Goal: Task Accomplishment & Management: Manage account settings

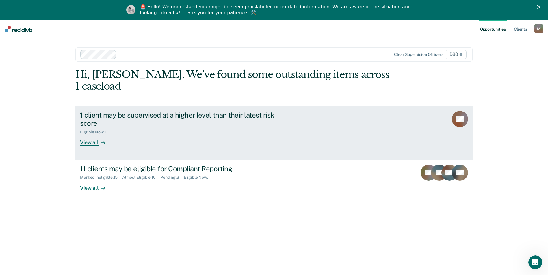
click at [152, 125] on div "1 client may be supervised at a higher level than their latest risk score Eligi…" at bounding box center [188, 128] width 216 height 35
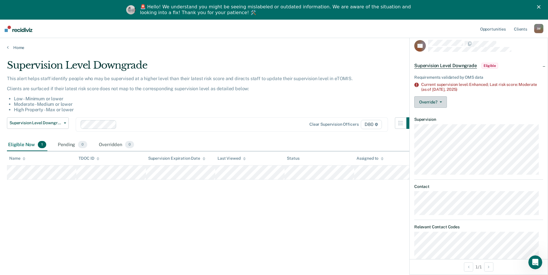
click at [429, 102] on button "Override?" at bounding box center [430, 102] width 33 height 12
click at [433, 126] on button "[PERSON_NAME]" at bounding box center [442, 125] width 56 height 9
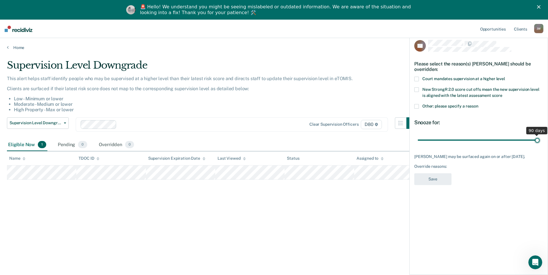
drag, startPoint x: 458, startPoint y: 139, endPoint x: 553, endPoint y: 133, distance: 95.1
type input "90"
click at [539, 135] on input "range" at bounding box center [478, 140] width 122 height 10
click at [436, 165] on div "Override reasons:" at bounding box center [478, 166] width 129 height 5
click at [468, 158] on div "[PERSON_NAME] may be surfaced again on or after [DATE]." at bounding box center [478, 156] width 129 height 5
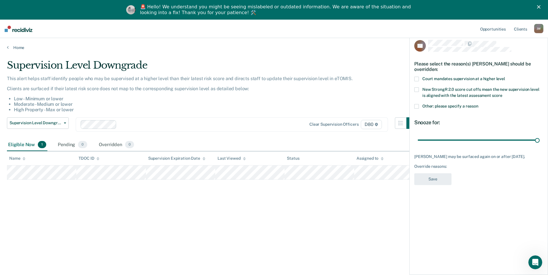
click at [470, 164] on div "Override reasons:" at bounding box center [478, 166] width 129 height 5
click at [419, 106] on label "Other: please specify a reason" at bounding box center [478, 107] width 129 height 6
click at [478, 104] on input "Other: please specify a reason" at bounding box center [478, 104] width 0 height 0
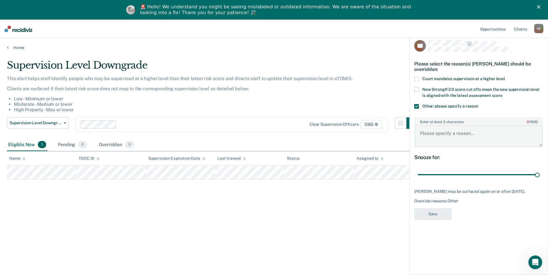
click at [444, 135] on textarea "Enter at least 3 characters 0 / 1600" at bounding box center [478, 136] width 128 height 21
type textarea "S"
type textarea "Discussed SI's case with PPM Rives, SUPO note entered."
click at [435, 213] on button "Save" at bounding box center [432, 214] width 37 height 12
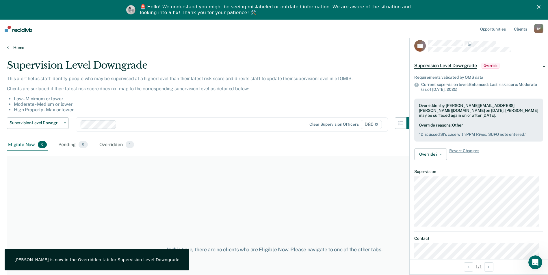
click at [12, 48] on link "Home" at bounding box center [274, 47] width 534 height 5
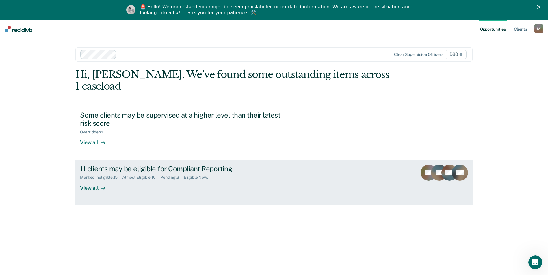
click at [91, 180] on div "View all" at bounding box center [96, 185] width 32 height 11
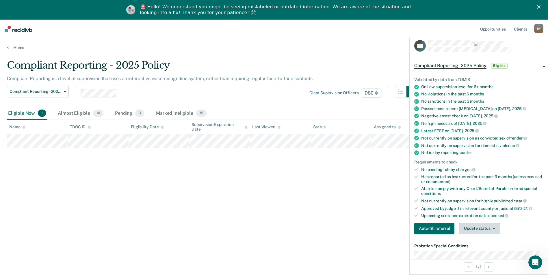
click at [480, 227] on button "Update status" at bounding box center [479, 229] width 41 height 12
click at [486, 252] on button "Mark Ineligible" at bounding box center [487, 251] width 56 height 9
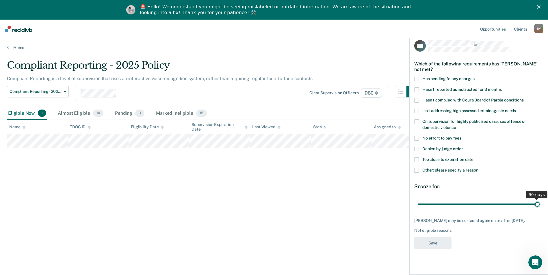
drag, startPoint x: 458, startPoint y: 204, endPoint x: 553, endPoint y: 203, distance: 94.7
type input "90"
click at [539, 203] on input "range" at bounding box center [478, 204] width 122 height 10
click at [417, 169] on span at bounding box center [416, 170] width 5 height 5
click at [478, 168] on input "Other: please specify a reason" at bounding box center [478, 168] width 0 height 0
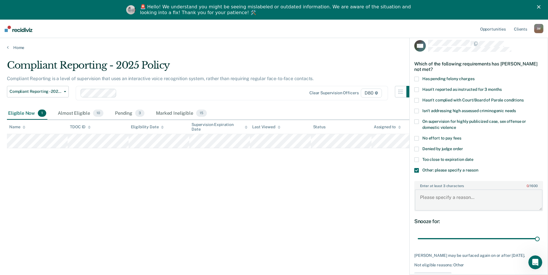
click at [445, 197] on textarea "Enter at least 3 characters 0 / 1600" at bounding box center [478, 200] width 128 height 21
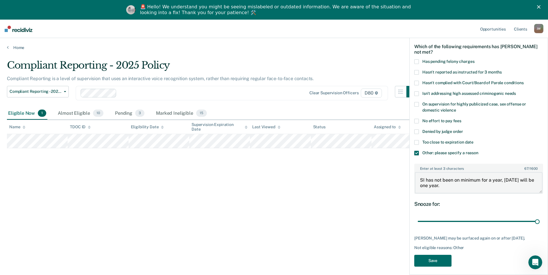
scroll to position [25, 0]
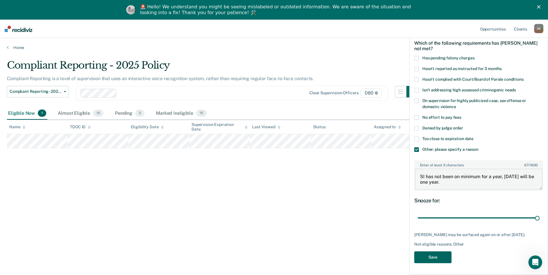
type textarea "SI has not been on minimum for a year, [DATE] will be one year."
click at [435, 262] on button "Save" at bounding box center [432, 258] width 37 height 12
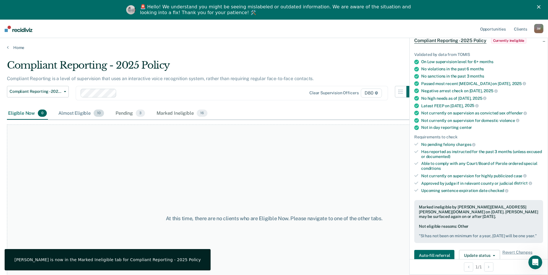
click at [76, 113] on div "Almost Eligible 10" at bounding box center [81, 113] width 48 height 13
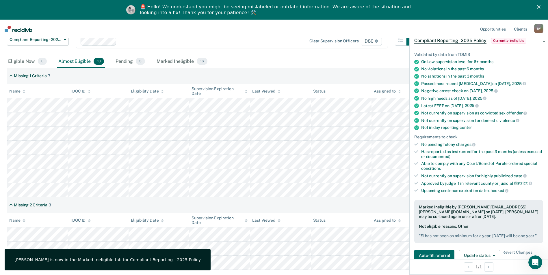
scroll to position [58, 0]
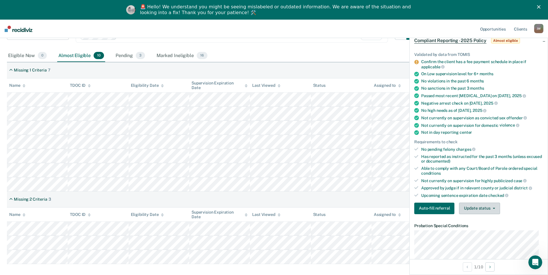
click at [486, 209] on button "Update status" at bounding box center [479, 209] width 41 height 12
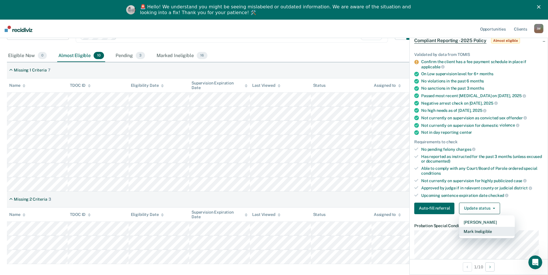
click at [481, 232] on button "Mark Ineligible" at bounding box center [487, 231] width 56 height 9
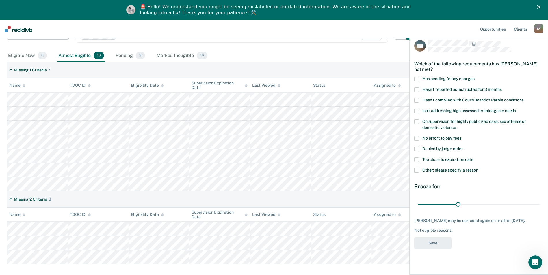
click at [418, 148] on span at bounding box center [416, 149] width 5 height 5
click at [463, 147] on input "Denied by judge order" at bounding box center [463, 147] width 0 height 0
drag, startPoint x: 457, startPoint y: 203, endPoint x: 553, endPoint y: 202, distance: 95.8
type input "90"
click at [539, 202] on input "range" at bounding box center [478, 204] width 122 height 10
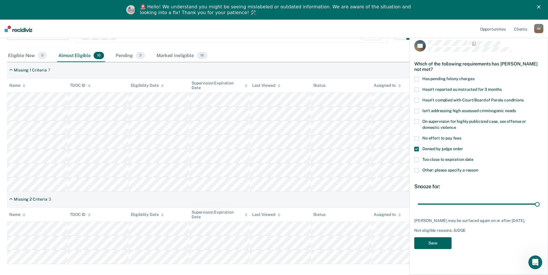
click at [439, 247] on button "Save" at bounding box center [432, 244] width 37 height 12
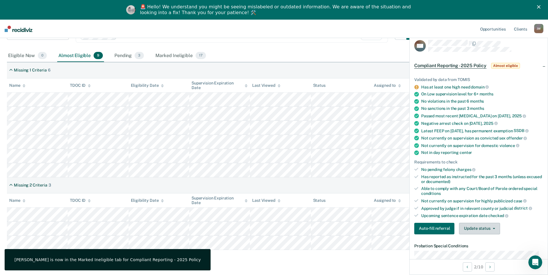
click at [490, 230] on button "Update status" at bounding box center [479, 229] width 41 height 12
click at [490, 251] on button "Mark Ineligible" at bounding box center [487, 251] width 56 height 9
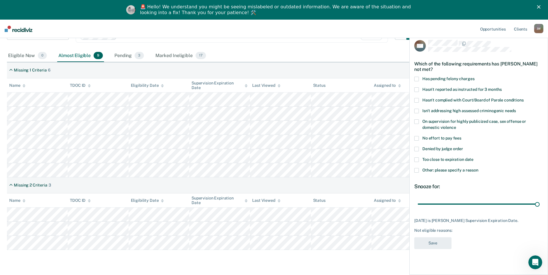
click at [442, 158] on span "Too close to expiration date" at bounding box center [447, 159] width 51 height 5
click at [473, 158] on input "Too close to expiration date" at bounding box center [473, 158] width 0 height 0
click at [442, 243] on button "Save" at bounding box center [432, 244] width 37 height 12
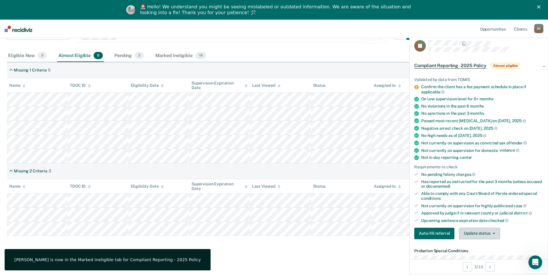
click at [486, 233] on button "Update status" at bounding box center [479, 234] width 41 height 12
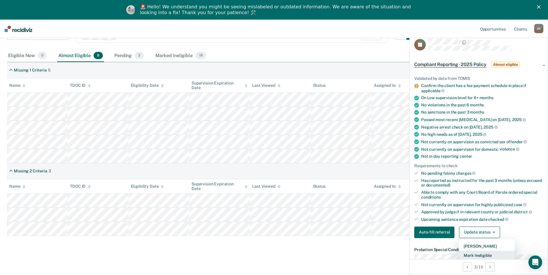
click at [487, 254] on button "Mark Ineligible" at bounding box center [487, 255] width 56 height 9
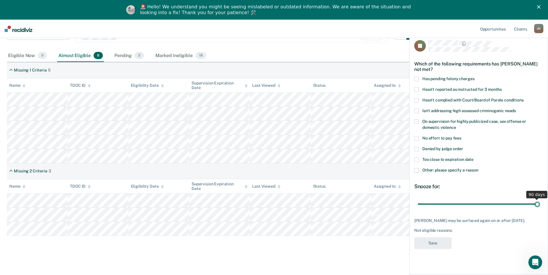
drag, startPoint x: 456, startPoint y: 204, endPoint x: 553, endPoint y: 205, distance: 96.4
type input "90"
click at [539, 205] on input "range" at bounding box center [478, 204] width 122 height 10
click at [417, 169] on span at bounding box center [416, 170] width 5 height 5
click at [478, 168] on input "Other: please specify a reason" at bounding box center [478, 168] width 0 height 0
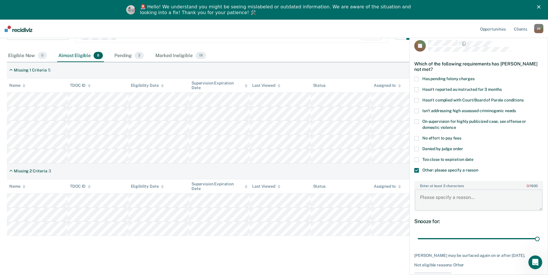
click at [445, 198] on textarea "Enter at least 3 characters 0 / 1600" at bounding box center [478, 200] width 128 height 21
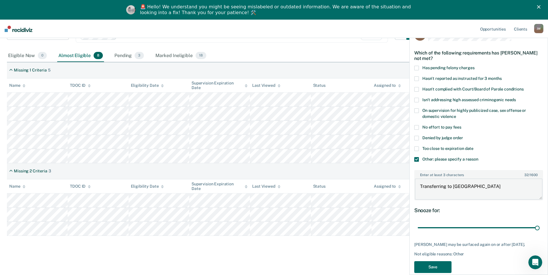
scroll to position [20, 0]
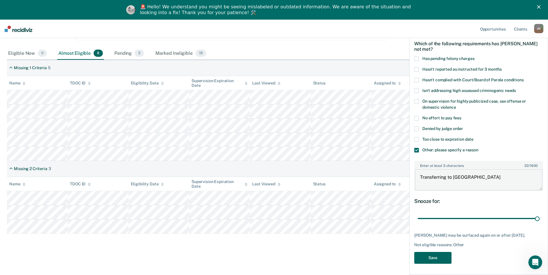
type textarea "Transferring to [GEOGRAPHIC_DATA]"
click at [444, 258] on button "Save" at bounding box center [432, 258] width 37 height 12
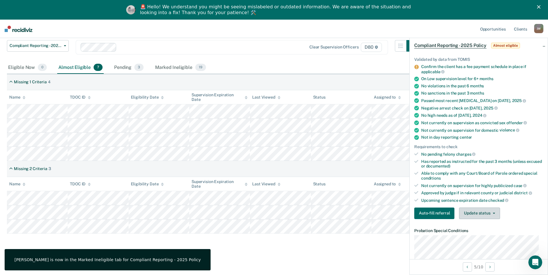
click at [490, 213] on span "button" at bounding box center [492, 213] width 5 height 1
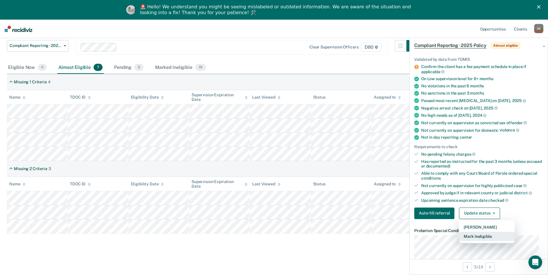
click at [490, 234] on button "Mark Ineligible" at bounding box center [487, 236] width 56 height 9
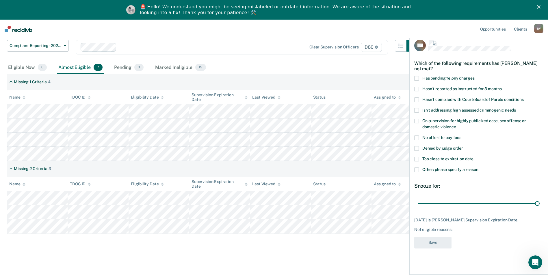
scroll to position [0, 0]
click at [416, 160] on span at bounding box center [416, 160] width 5 height 5
click at [473, 158] on input "Too close to expiration date" at bounding box center [473, 158] width 0 height 0
click at [417, 147] on span at bounding box center [416, 149] width 5 height 5
click at [463, 147] on input "Denied by judge order" at bounding box center [463, 147] width 0 height 0
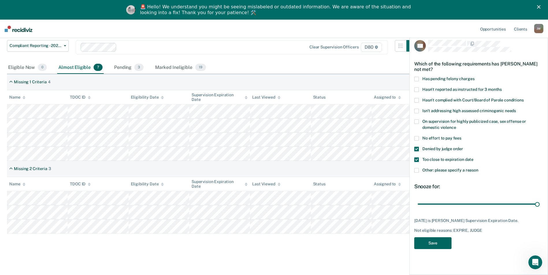
click at [436, 245] on button "Save" at bounding box center [432, 244] width 37 height 12
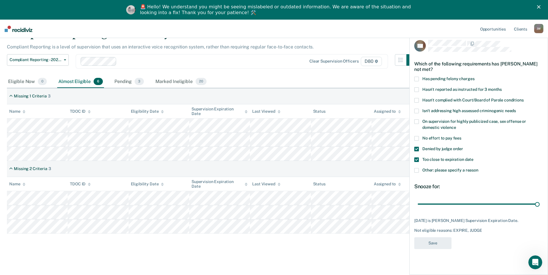
scroll to position [32, 0]
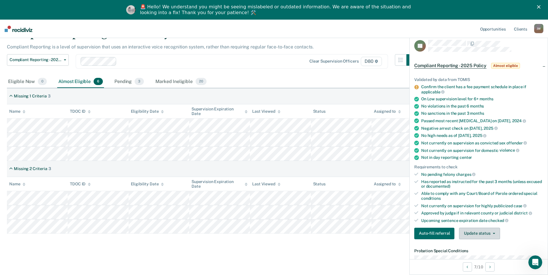
click at [489, 236] on button "Update status" at bounding box center [479, 234] width 41 height 12
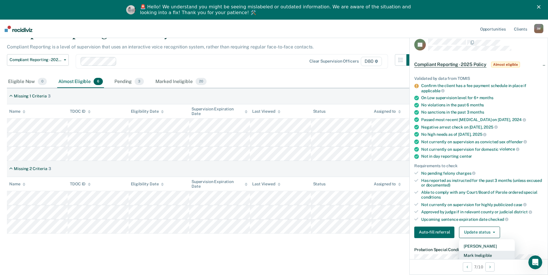
click at [483, 256] on button "Mark Ineligible" at bounding box center [487, 255] width 56 height 9
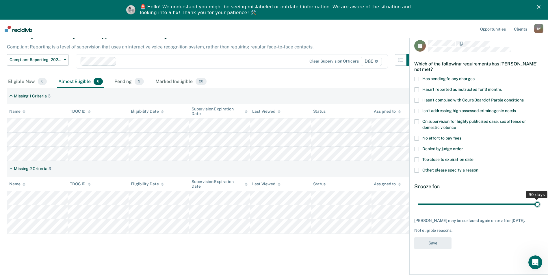
drag, startPoint x: 463, startPoint y: 203, endPoint x: 500, endPoint y: 203, distance: 37.2
type input "90"
click at [539, 203] on input "range" at bounding box center [478, 204] width 122 height 10
click at [417, 169] on span at bounding box center [416, 170] width 5 height 5
click at [478, 168] on input "Other: please specify a reason" at bounding box center [478, 168] width 0 height 0
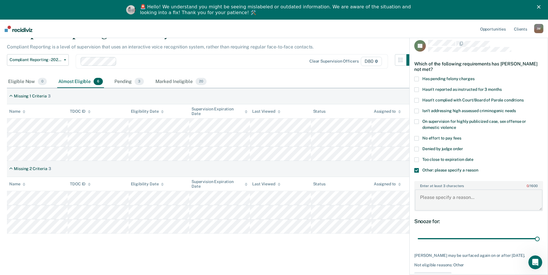
click at [435, 193] on textarea "Enter at least 3 characters 0 / 1600" at bounding box center [478, 200] width 128 height 21
click at [497, 196] on textarea "Recent violation, has not been on minimum for a year past last violation." at bounding box center [478, 200] width 128 height 21
click at [509, 197] on textarea "Recent violation, has not been on minimum for a year past last violation." at bounding box center [478, 200] width 128 height 21
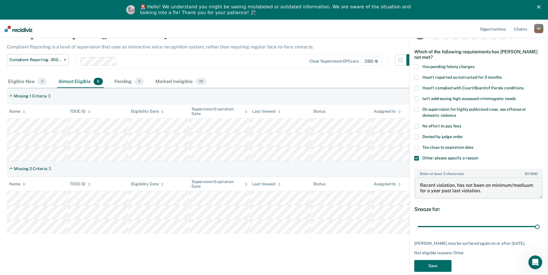
scroll to position [20, 0]
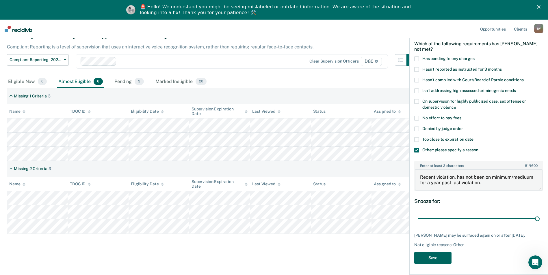
type textarea "Recent violation, has not been on minimum/mediuum for a year past last violatio…"
click at [431, 259] on button "Save" at bounding box center [432, 258] width 37 height 12
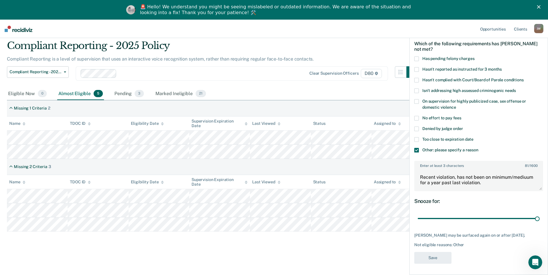
scroll to position [20, 0]
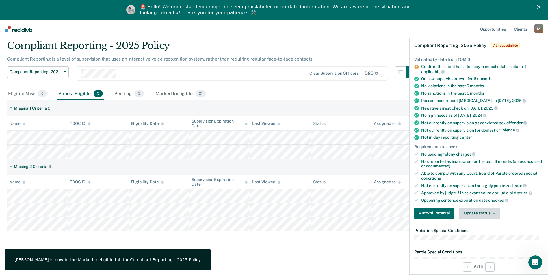
click at [497, 213] on button "Update status" at bounding box center [479, 214] width 41 height 12
click at [491, 234] on button "Mark Ineligible" at bounding box center [487, 236] width 56 height 9
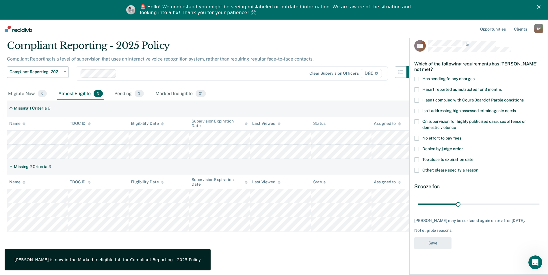
scroll to position [0, 0]
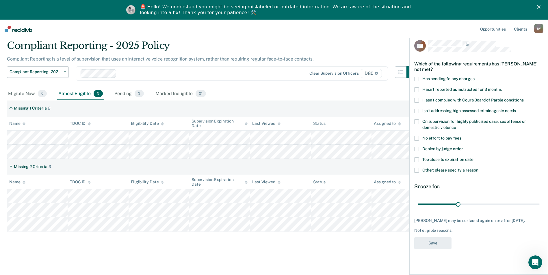
click at [424, 149] on span "Denied by judge order" at bounding box center [442, 149] width 41 height 5
click at [463, 147] on input "Denied by judge order" at bounding box center [463, 147] width 0 height 0
drag, startPoint x: 459, startPoint y: 204, endPoint x: 553, endPoint y: 194, distance: 94.4
type input "90"
click at [539, 199] on input "range" at bounding box center [478, 204] width 122 height 10
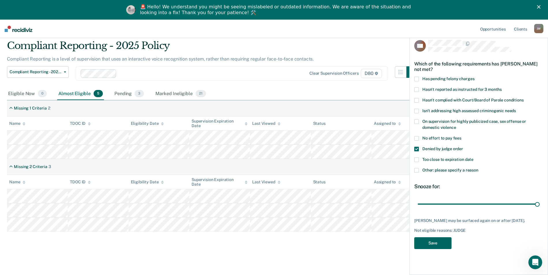
click at [434, 246] on button "Save" at bounding box center [432, 244] width 37 height 12
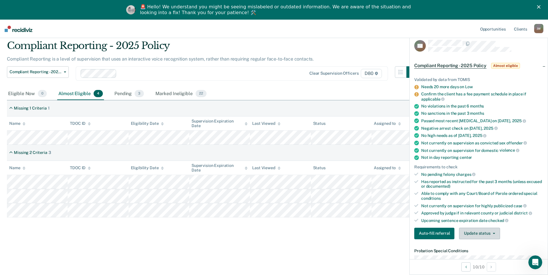
click at [481, 236] on button "Update status" at bounding box center [479, 234] width 41 height 12
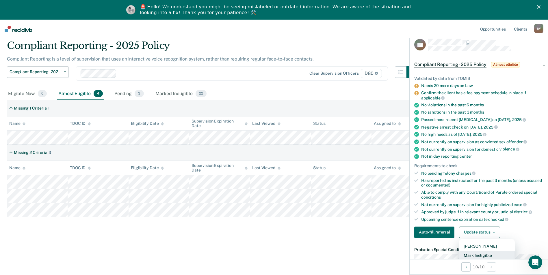
click at [483, 256] on button "Mark Ineligible" at bounding box center [487, 255] width 56 height 9
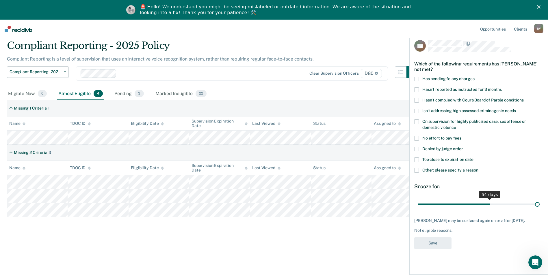
drag, startPoint x: 489, startPoint y: 201, endPoint x: 553, endPoint y: 195, distance: 63.8
type input "90"
click at [539, 199] on input "range" at bounding box center [478, 204] width 122 height 10
click at [421, 171] on label "Other: please specify a reason" at bounding box center [478, 171] width 129 height 6
click at [478, 168] on input "Other: please specify a reason" at bounding box center [478, 168] width 0 height 0
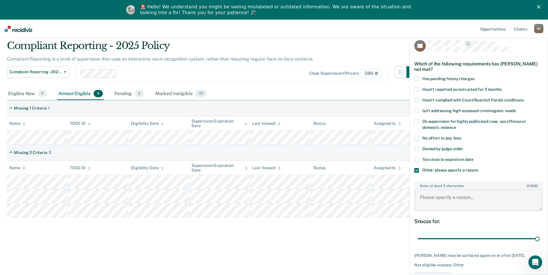
click at [457, 199] on textarea "Enter at least 3 characters 0 / 1600" at bounding box center [478, 200] width 128 height 21
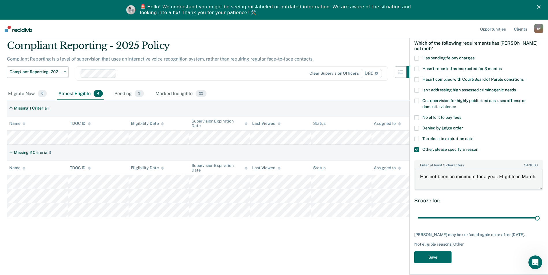
scroll to position [25, 0]
type textarea "Has not been on minimum for a year. Eligible in March."
click at [435, 259] on button "Save" at bounding box center [432, 258] width 37 height 12
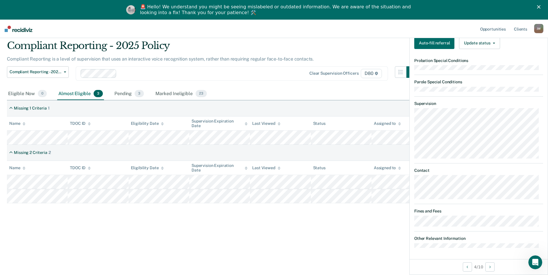
scroll to position [46, 0]
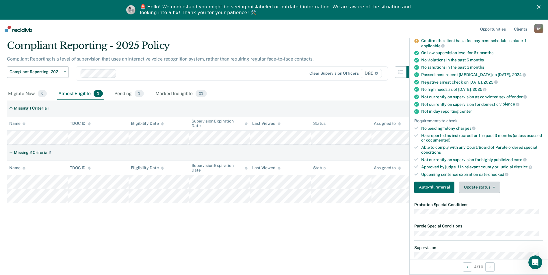
click at [486, 186] on button "Update status" at bounding box center [479, 188] width 41 height 12
click at [473, 189] on button "Update status" at bounding box center [479, 188] width 41 height 12
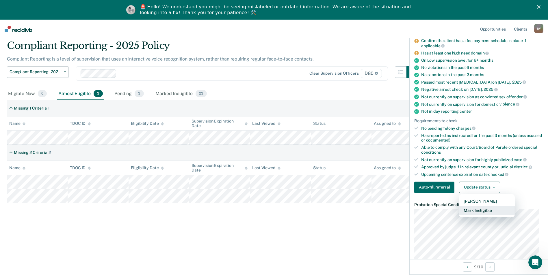
click at [477, 210] on button "Mark Ineligible" at bounding box center [487, 210] width 56 height 9
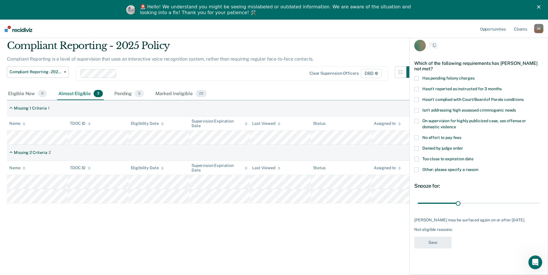
scroll to position [0, 0]
click at [427, 150] on span "Denied by judge order" at bounding box center [442, 149] width 41 height 5
click at [463, 147] on input "Denied by judge order" at bounding box center [463, 147] width 0 height 0
drag, startPoint x: 459, startPoint y: 204, endPoint x: 552, endPoint y: 198, distance: 93.2
type input "90"
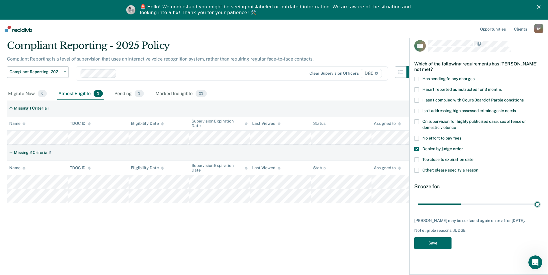
click at [539, 199] on input "range" at bounding box center [478, 204] width 122 height 10
click at [432, 246] on button "Save" at bounding box center [432, 244] width 37 height 12
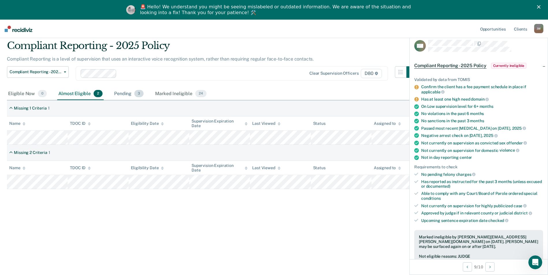
click at [118, 94] on div "Pending 3" at bounding box center [129, 94] width 32 height 13
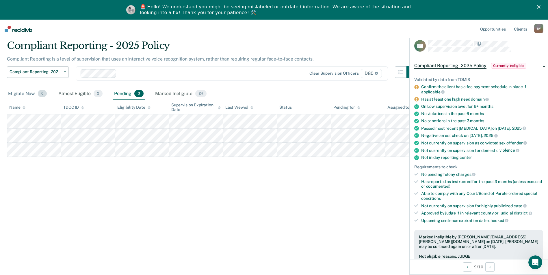
click at [25, 91] on div "Eligible Now 0" at bounding box center [27, 94] width 41 height 13
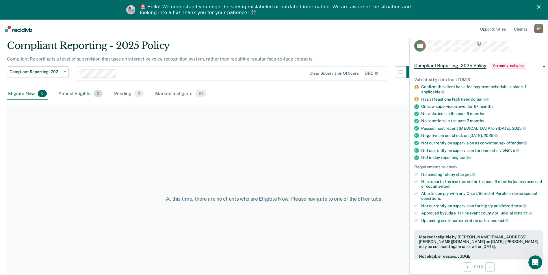
click at [72, 93] on div "Almost Eligible 2" at bounding box center [80, 94] width 46 height 13
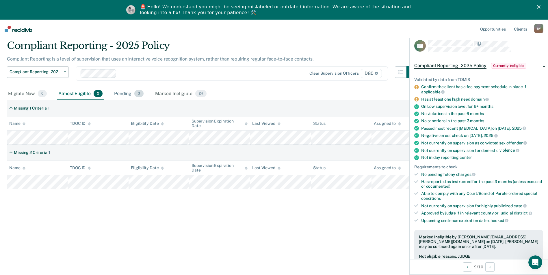
click at [128, 94] on div "Pending 3" at bounding box center [129, 94] width 32 height 13
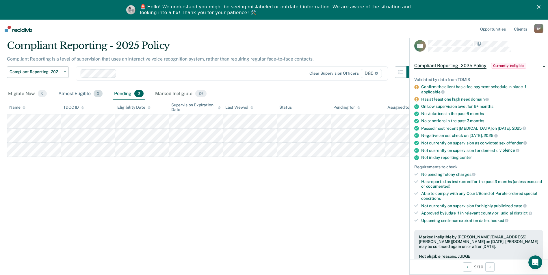
click at [79, 91] on div "Almost Eligible 2" at bounding box center [80, 94] width 46 height 13
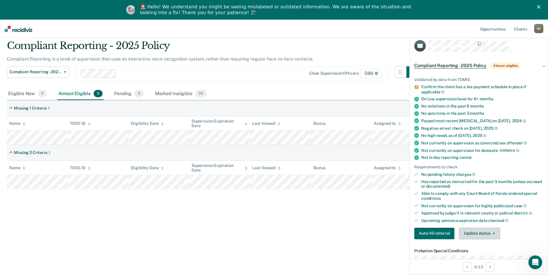
click at [474, 231] on button "Update status" at bounding box center [479, 234] width 41 height 12
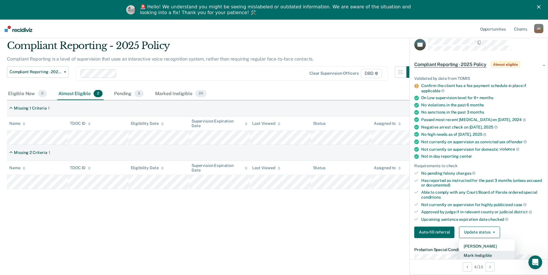
click at [488, 255] on button "Mark Ineligible" at bounding box center [487, 255] width 56 height 9
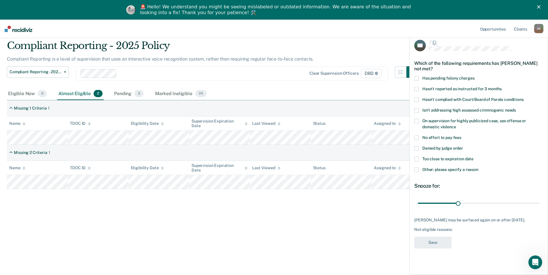
scroll to position [0, 0]
click at [433, 147] on span "Denied by judge order" at bounding box center [442, 149] width 41 height 5
click at [463, 147] on input "Denied by judge order" at bounding box center [463, 147] width 0 height 0
drag, startPoint x: 548, startPoint y: 202, endPoint x: 553, endPoint y: 194, distance: 9.0
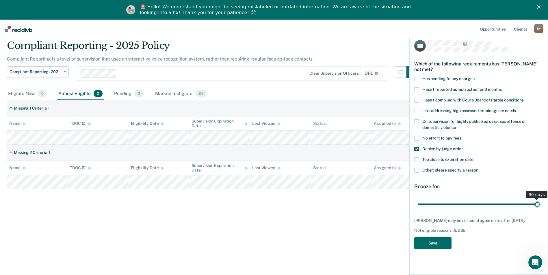
type input "90"
click at [539, 199] on input "range" at bounding box center [478, 204] width 122 height 10
click at [433, 241] on button "Save" at bounding box center [432, 244] width 37 height 12
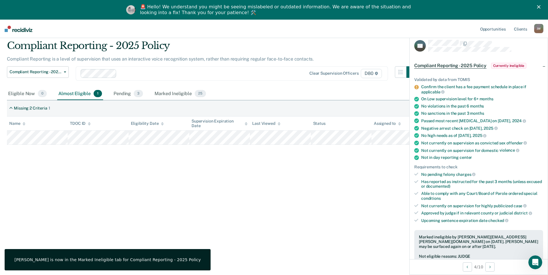
click at [178, 188] on div "Compliant Reporting - 2025 Policy Compliant Reporting is a level of supervision…" at bounding box center [274, 136] width 534 height 192
click at [135, 93] on span "3" at bounding box center [138, 94] width 9 height 8
